Goal: Information Seeking & Learning: Learn about a topic

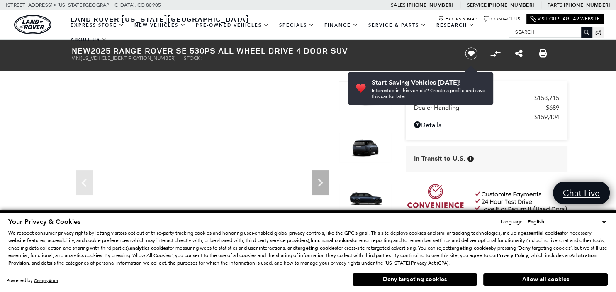
click at [411, 283] on button "Deny targeting cookies" at bounding box center [415, 279] width 125 height 13
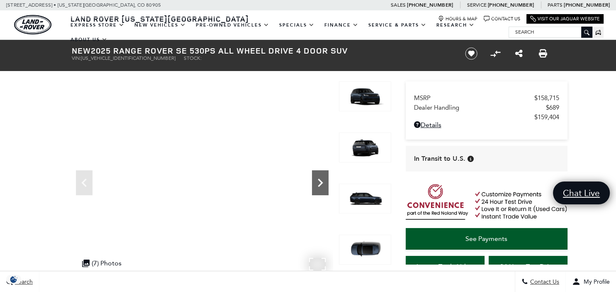
click at [318, 184] on icon "Next" at bounding box center [320, 182] width 17 height 17
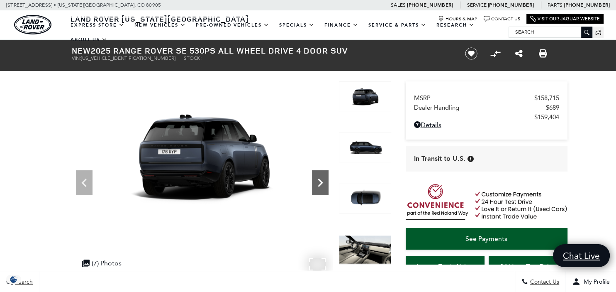
click at [318, 184] on icon "Next" at bounding box center [320, 182] width 17 height 17
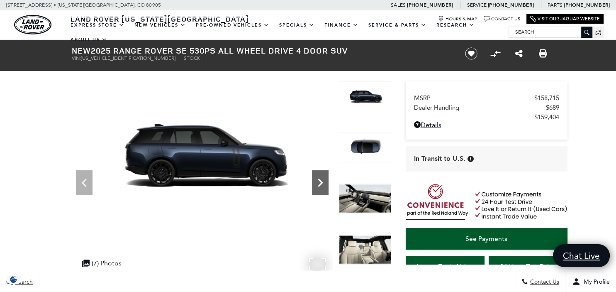
click at [318, 184] on icon "Next" at bounding box center [320, 182] width 17 height 17
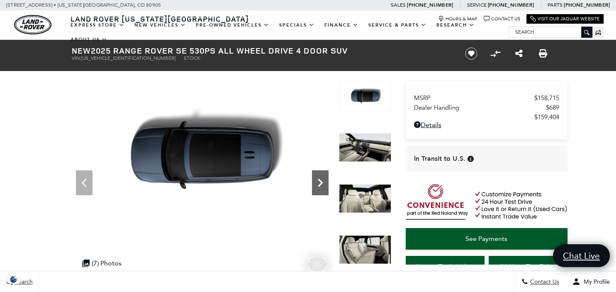
click at [318, 184] on icon "Next" at bounding box center [320, 182] width 17 height 17
